Goal: Task Accomplishment & Management: Manage account settings

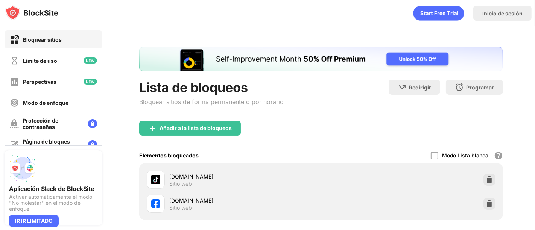
scroll to position [76, 0]
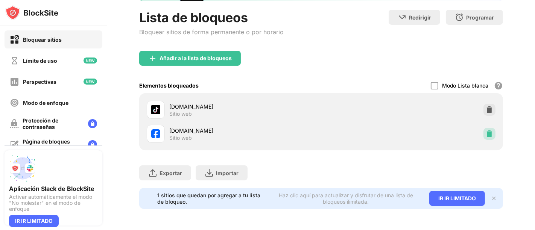
click at [485, 131] on img at bounding box center [489, 134] width 8 height 8
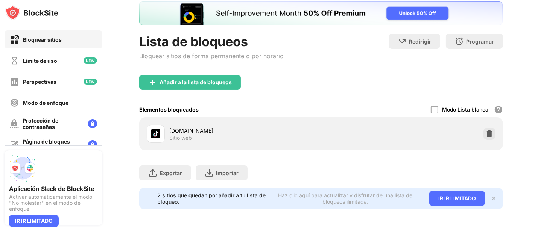
scroll to position [52, 0]
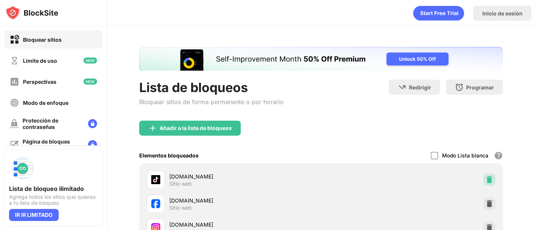
click at [485, 177] on img at bounding box center [489, 180] width 8 height 8
